Goal: Find specific fact: Find contact information

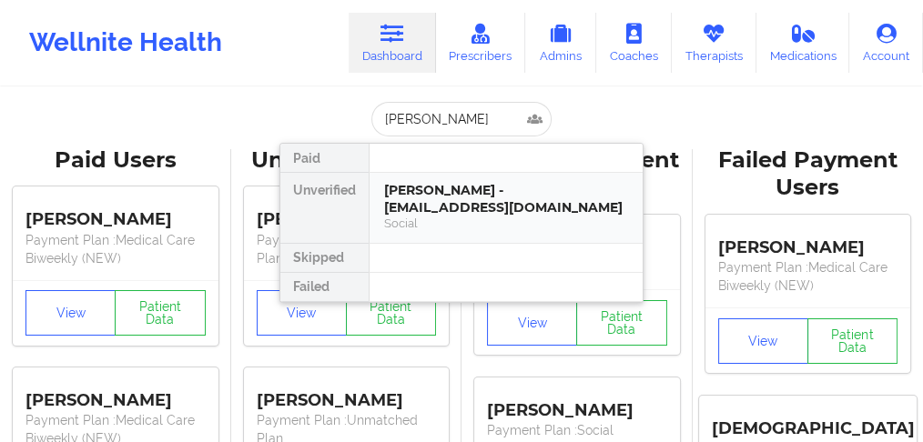
click at [444, 200] on div "[PERSON_NAME] - [EMAIL_ADDRESS][DOMAIN_NAME]" at bounding box center [506, 199] width 244 height 34
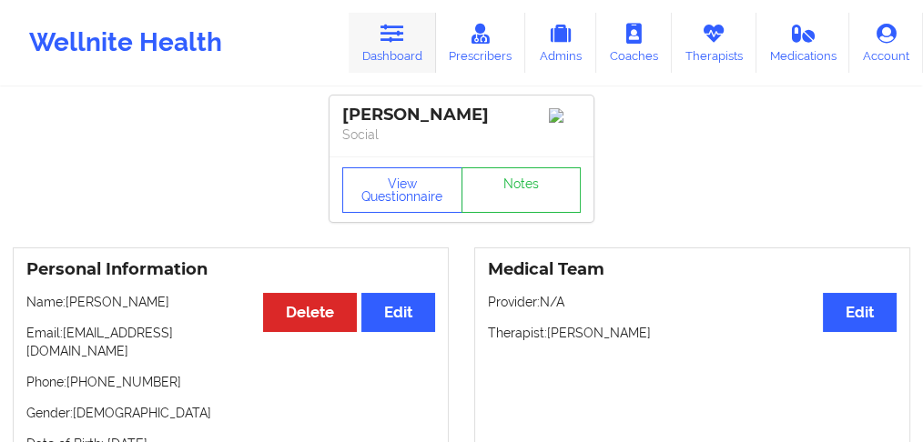
click at [402, 41] on icon at bounding box center [392, 34] width 24 height 20
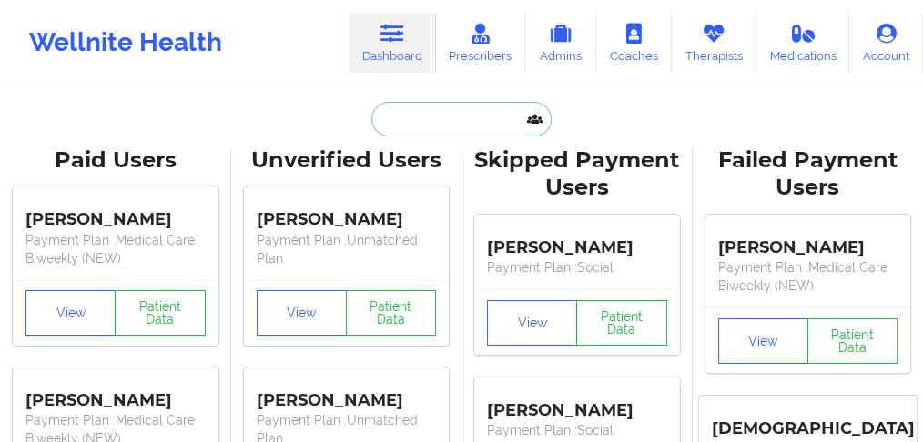
click at [407, 122] on input "text" at bounding box center [461, 119] width 180 height 35
paste input "[PERSON_NAME]"
type input "[PERSON_NAME]"
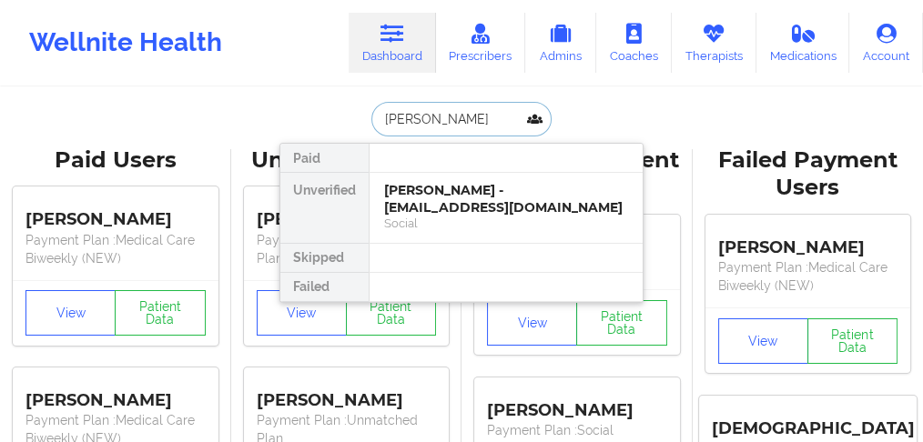
click at [401, 216] on div "Social" at bounding box center [506, 223] width 244 height 15
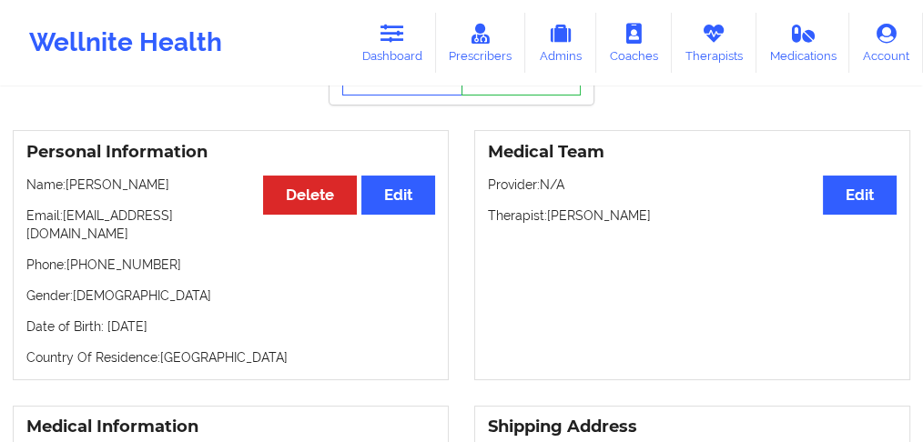
scroll to position [121, 0]
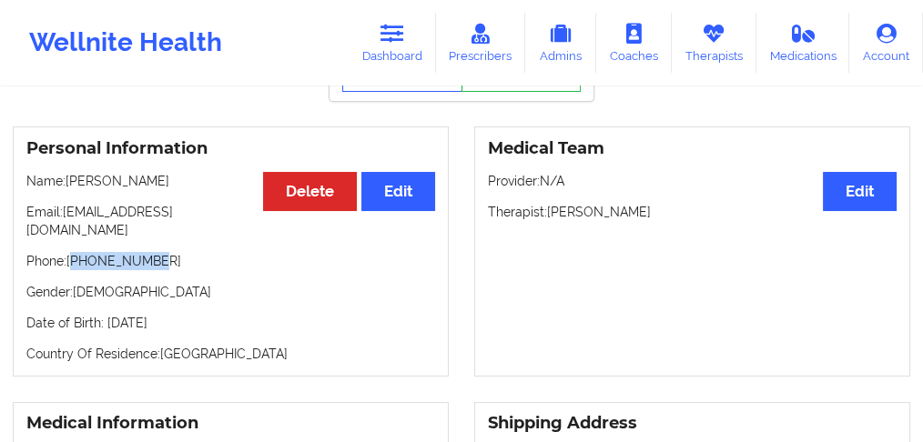
drag, startPoint x: 147, startPoint y: 249, endPoint x: 75, endPoint y: 249, distance: 72.8
click at [75, 252] on p "Phone: [PHONE_NUMBER]" at bounding box center [230, 261] width 409 height 18
copy p "14076173382"
click at [394, 52] on link "Dashboard" at bounding box center [392, 43] width 87 height 60
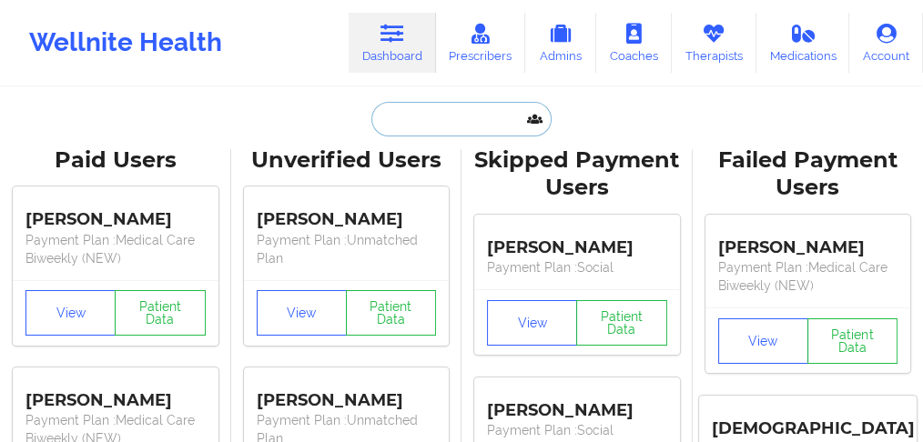
click at [397, 130] on input "text" at bounding box center [461, 119] width 180 height 35
paste input "[PERSON_NAME]"
type input "[PERSON_NAME]"
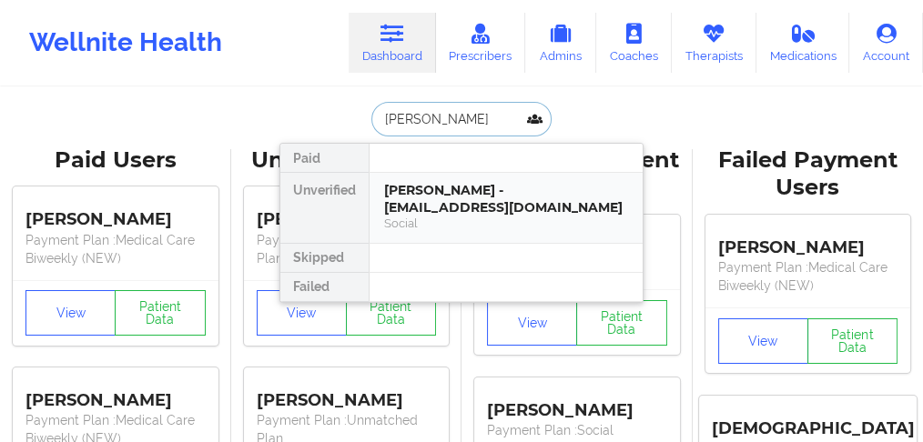
click at [409, 191] on div "[PERSON_NAME] - [EMAIL_ADDRESS][DOMAIN_NAME]" at bounding box center [506, 199] width 244 height 34
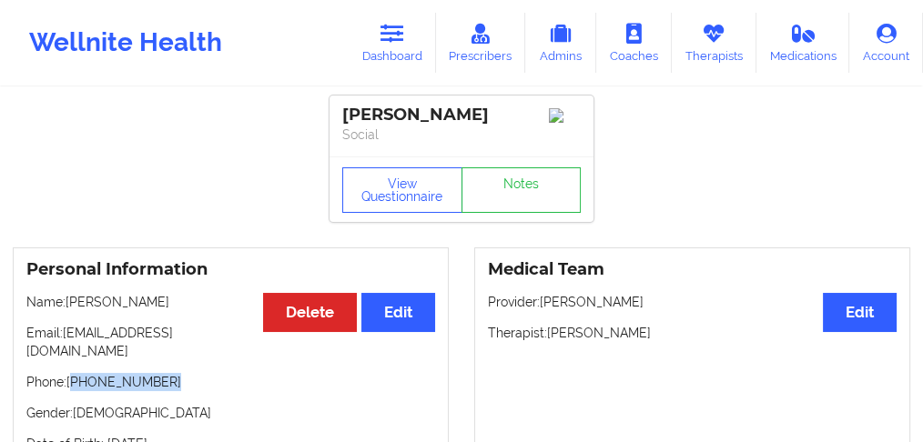
drag, startPoint x: 169, startPoint y: 371, endPoint x: 75, endPoint y: 362, distance: 95.1
click at [75, 373] on p "Phone: [PHONE_NUMBER]" at bounding box center [230, 382] width 409 height 18
copy p "[PHONE_NUMBER]"
click at [402, 46] on link "Dashboard" at bounding box center [392, 43] width 87 height 60
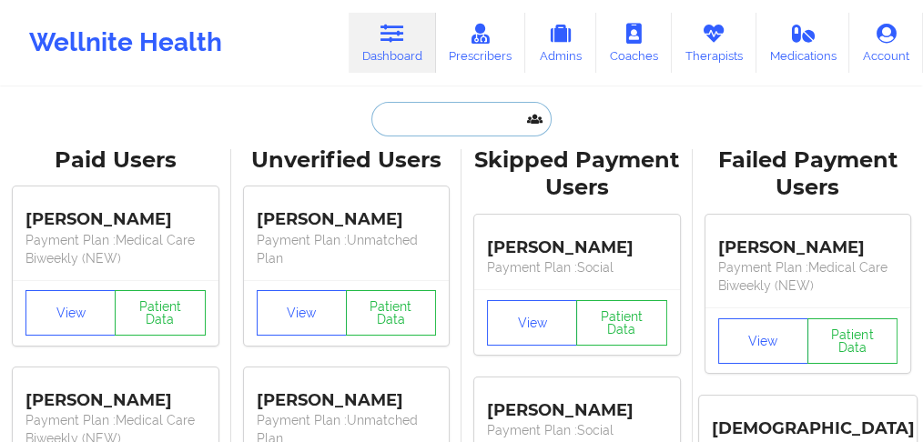
click at [432, 123] on input "text" at bounding box center [461, 119] width 180 height 35
paste input "[PHONE_NUMBER]"
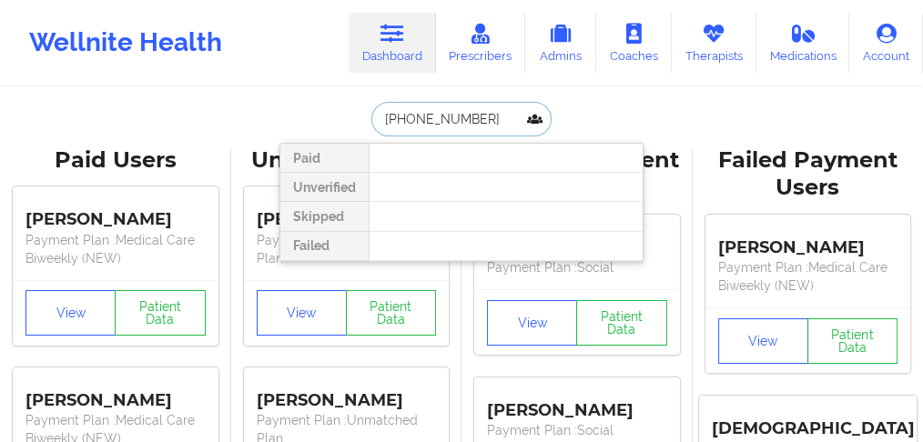
click at [385, 117] on input "[PHONE_NUMBER]" at bounding box center [461, 119] width 180 height 35
click at [411, 123] on input "12054783606" at bounding box center [461, 119] width 180 height 35
drag, startPoint x: 411, startPoint y: 123, endPoint x: 413, endPoint y: 59, distance: 63.7
click at [411, 123] on input "12054783606" at bounding box center [461, 119] width 180 height 35
click at [455, 116] on input "12054783606" at bounding box center [461, 119] width 180 height 35
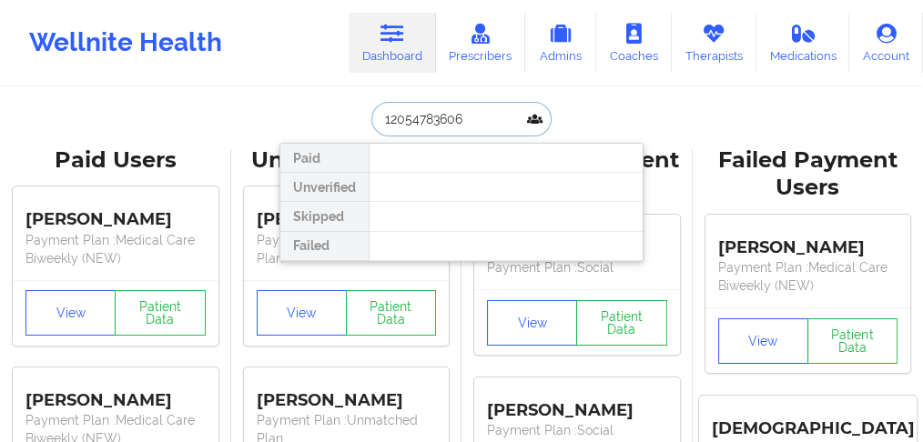
drag, startPoint x: 476, startPoint y: 118, endPoint x: 257, endPoint y: 118, distance: 219.3
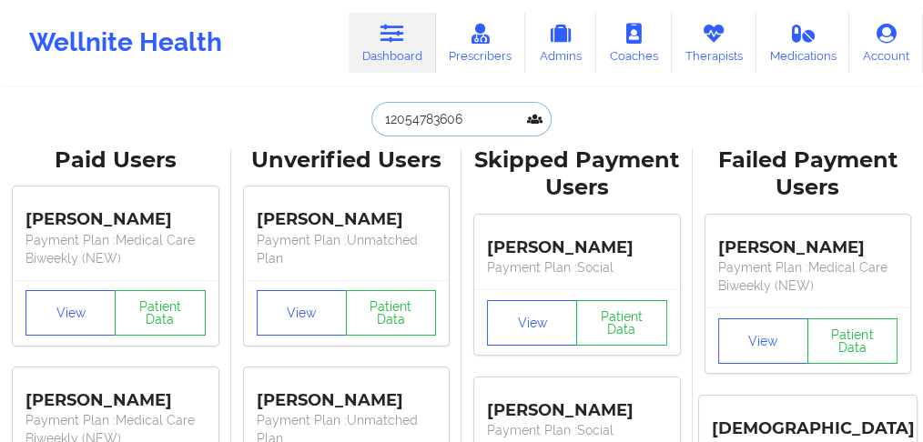
paste input "[PERSON_NAME]"
type input "[PERSON_NAME]"
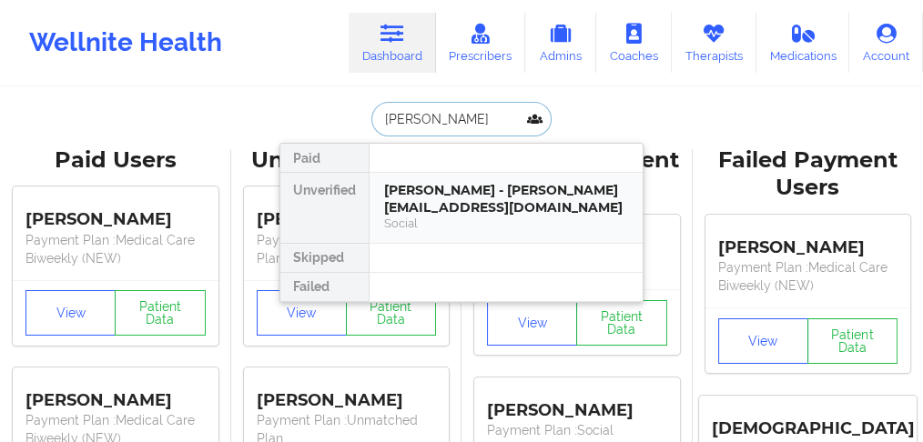
click at [475, 197] on div "[PERSON_NAME] - [PERSON_NAME][EMAIL_ADDRESS][DOMAIN_NAME]" at bounding box center [506, 199] width 244 height 34
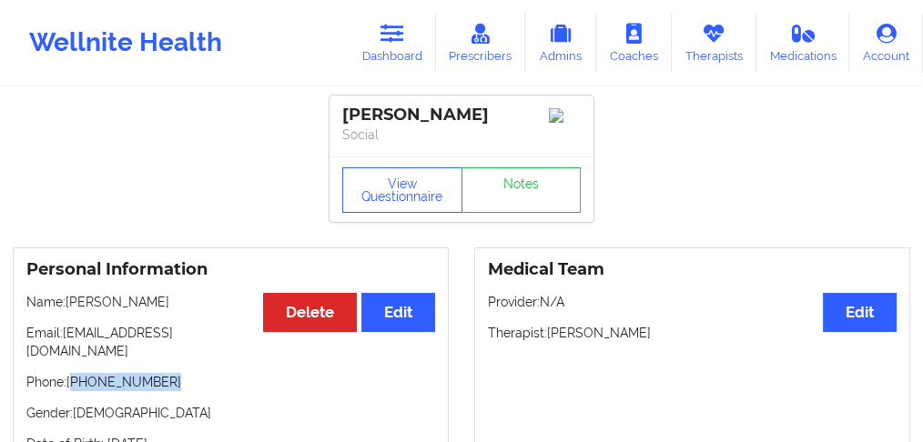
drag, startPoint x: 175, startPoint y: 378, endPoint x: 76, endPoint y: 382, distance: 99.3
click at [76, 382] on p "Phone: [PHONE_NUMBER]" at bounding box center [230, 382] width 409 height 18
copy p "[PHONE_NUMBER]"
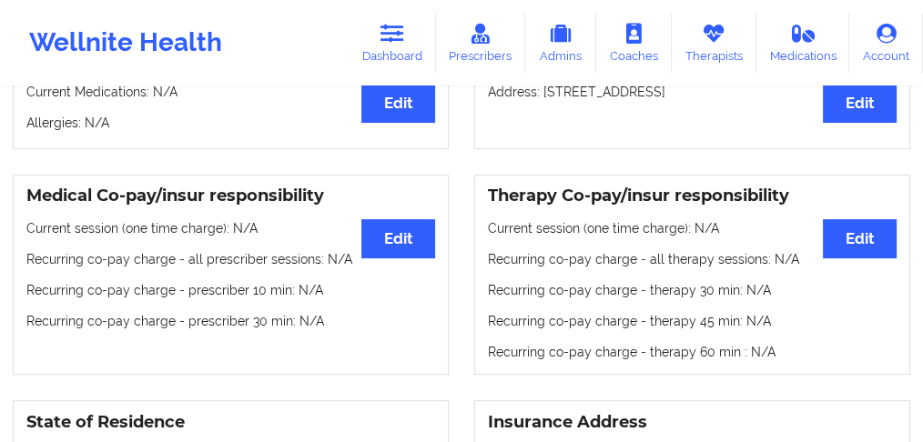
scroll to position [242, 0]
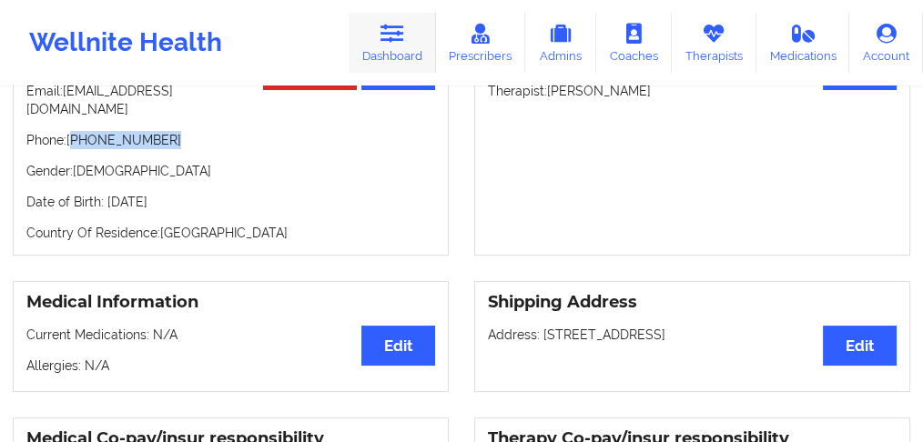
copy p "[PHONE_NUMBER]"
